Goal: Task Accomplishment & Management: Complete application form

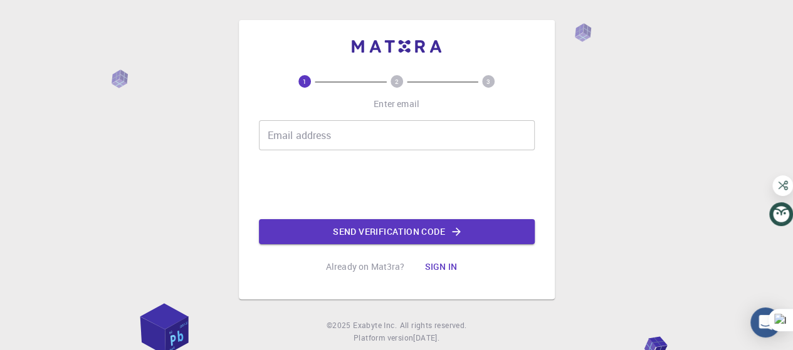
click at [314, 135] on input "Email address" at bounding box center [397, 135] width 276 height 30
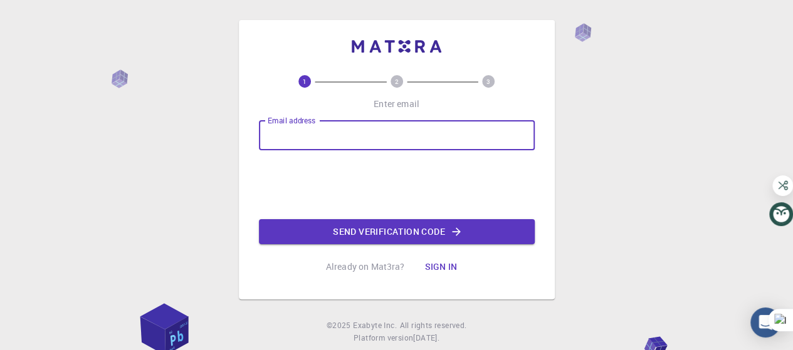
type input "[EMAIL_ADDRESS][DOMAIN_NAME]"
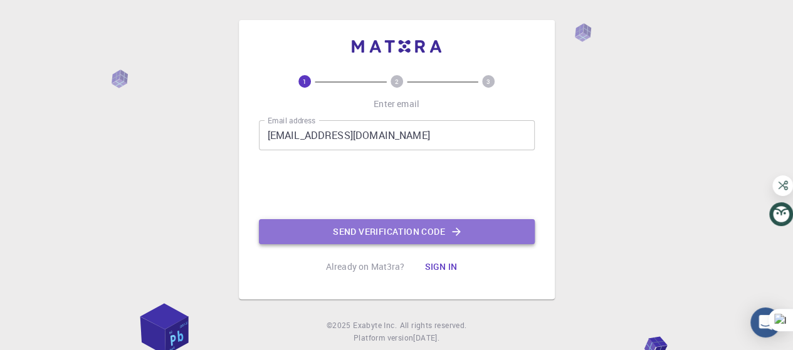
click at [353, 231] on button "Send verification code" at bounding box center [397, 231] width 276 height 25
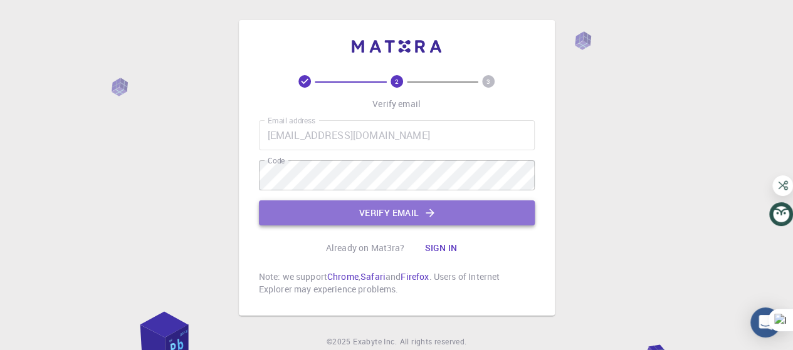
click at [377, 212] on button "Verify email" at bounding box center [397, 213] width 276 height 25
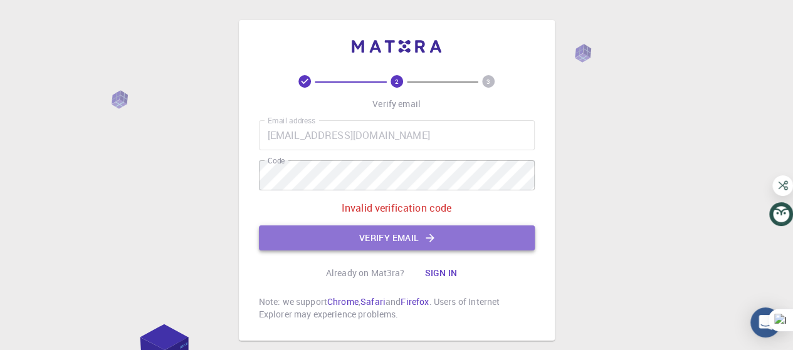
click at [369, 238] on button "Verify email" at bounding box center [397, 238] width 276 height 25
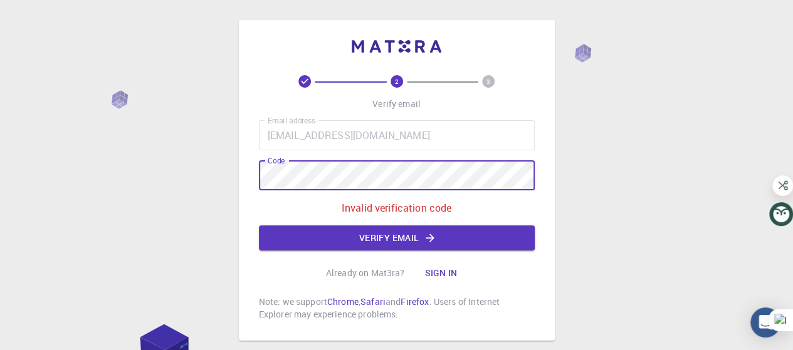
click at [249, 174] on div "2 3 Verify email Email address [EMAIL_ADDRESS][DOMAIN_NAME] Email address Code …" at bounding box center [397, 180] width 316 height 321
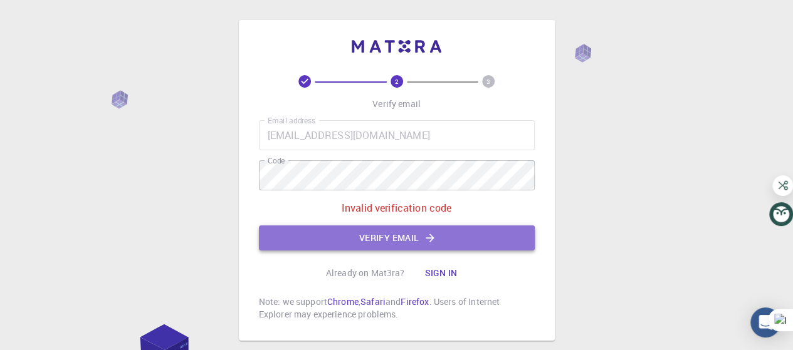
click at [330, 233] on button "Verify email" at bounding box center [397, 238] width 276 height 25
